Goal: Transaction & Acquisition: Subscribe to service/newsletter

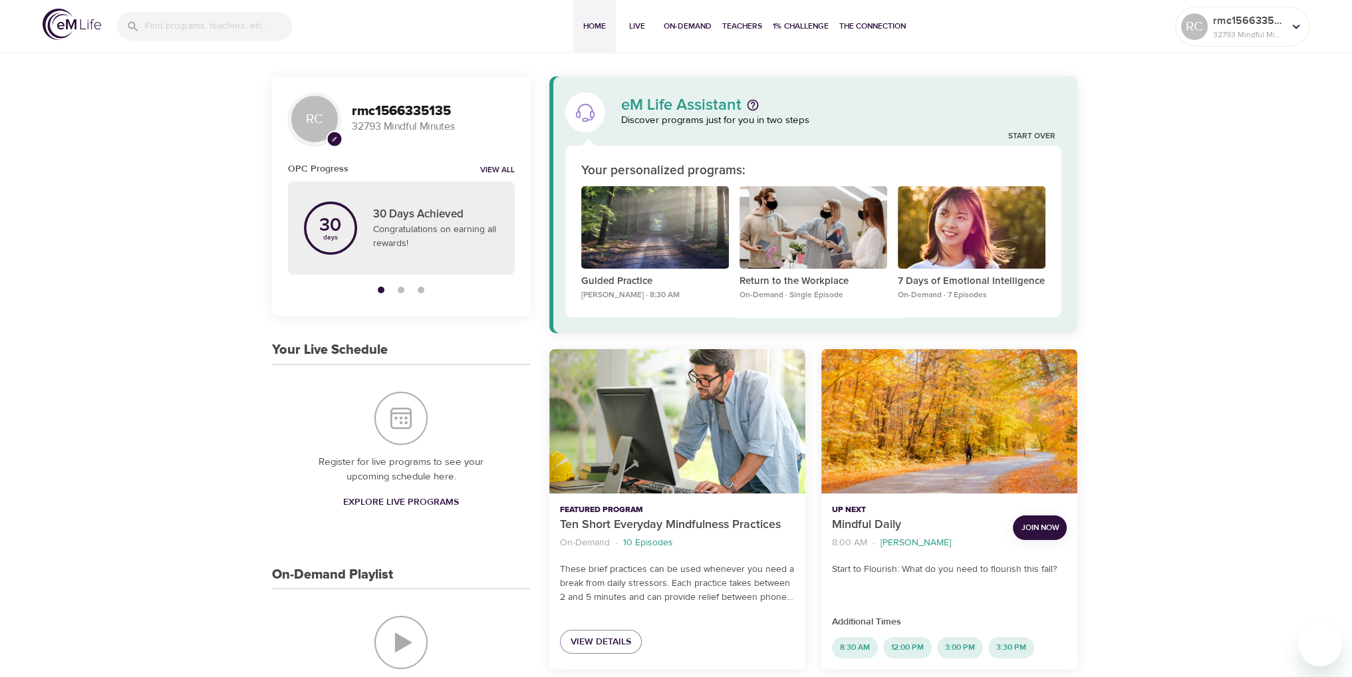
click at [1035, 528] on span "Join Now" at bounding box center [1040, 528] width 38 height 14
